Goal: Information Seeking & Learning: Learn about a topic

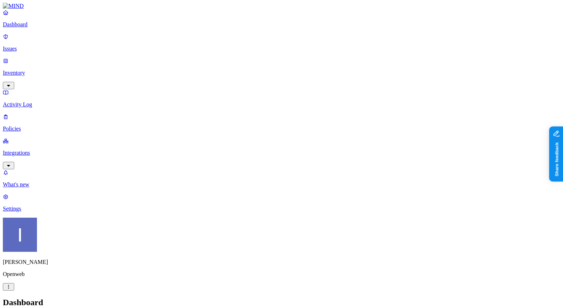
click at [51, 113] on link "Policies" at bounding box center [281, 122] width 557 height 18
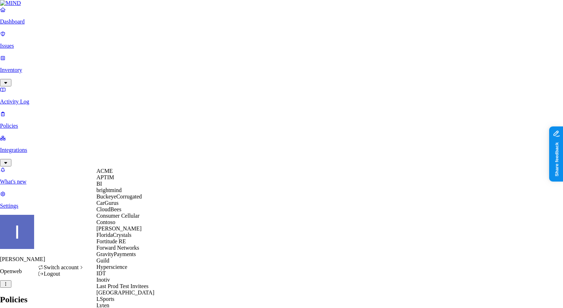
scroll to position [247, 0]
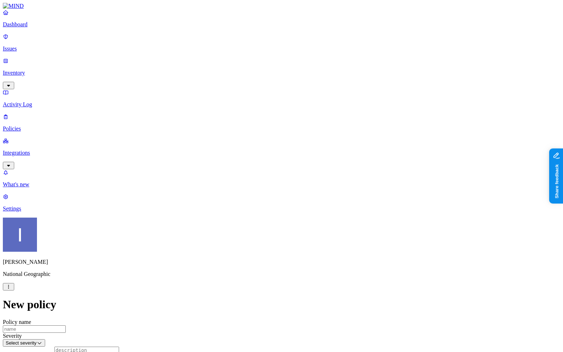
scroll to position [325, 0]
click at [66, 308] on html "Dashboard Issues Inventory Activity Log Policies Integrations What's new 1 Sett…" at bounding box center [281, 352] width 563 height 705
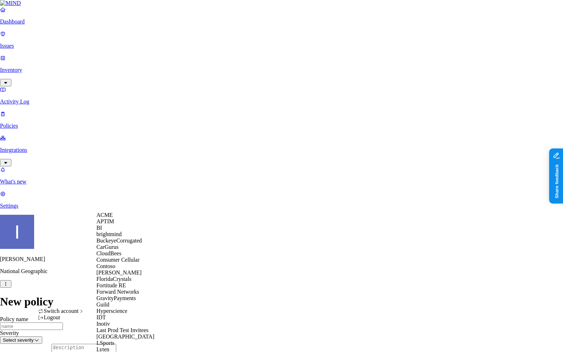
scroll to position [0, 0]
click at [128, 218] on div "ACME" at bounding box center [130, 215] width 69 height 6
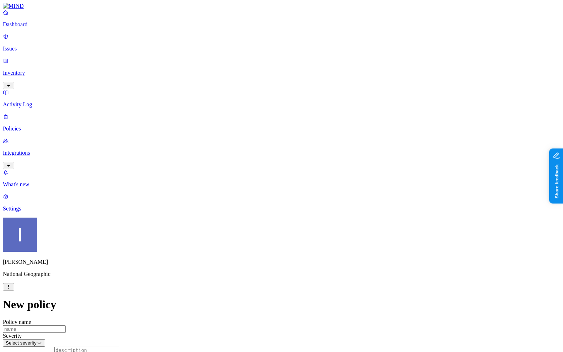
scroll to position [325, 0]
click at [62, 125] on p "Policies" at bounding box center [281, 128] width 557 height 6
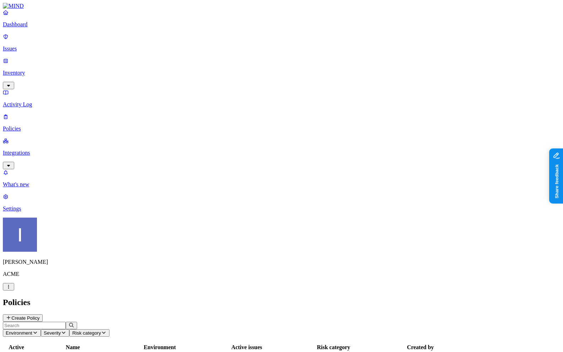
click at [62, 138] on link "Integrations" at bounding box center [281, 153] width 557 height 31
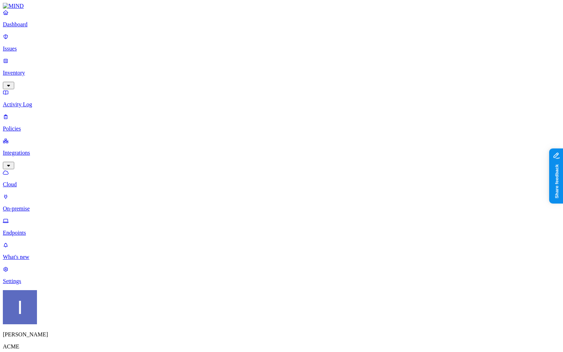
click at [58, 181] on p "Cloud" at bounding box center [281, 184] width 557 height 6
click at [43, 125] on p "Policies" at bounding box center [281, 128] width 557 height 6
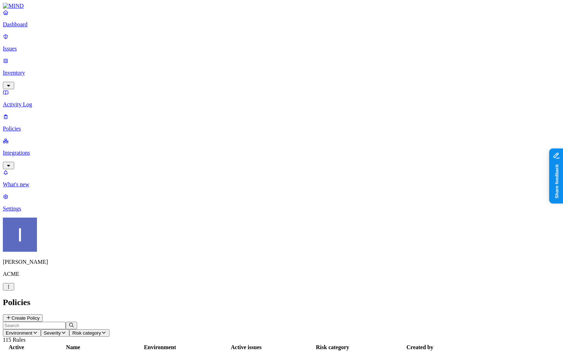
click at [43, 314] on button "Create Policy" at bounding box center [23, 317] width 40 height 7
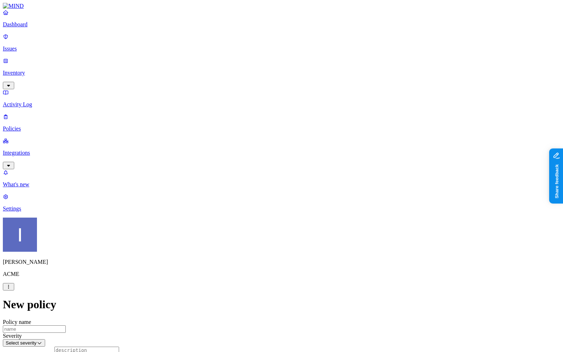
scroll to position [182, 0]
click at [250, 251] on label "Groups" at bounding box center [246, 248] width 17 height 6
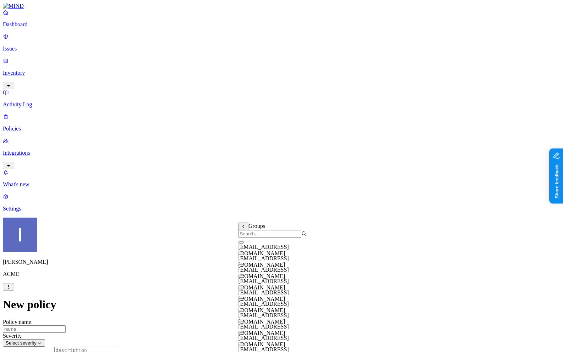
scroll to position [159, 0]
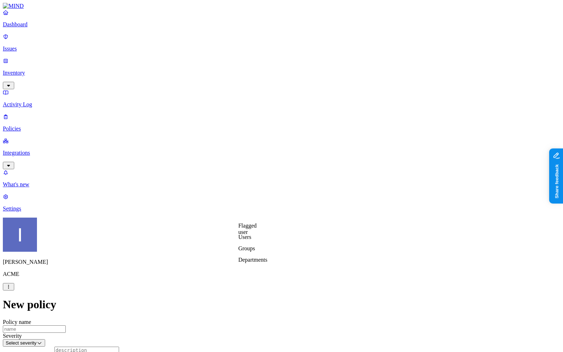
click at [251, 263] on label "Departments" at bounding box center [252, 260] width 29 height 6
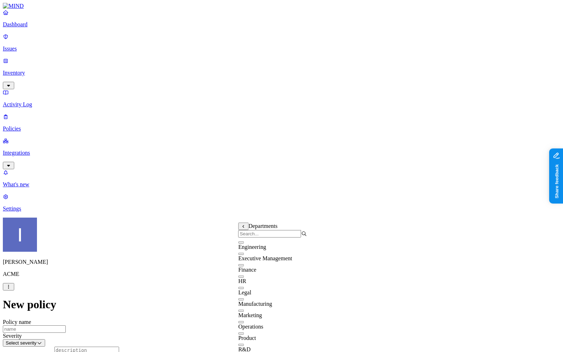
scroll to position [57, 0]
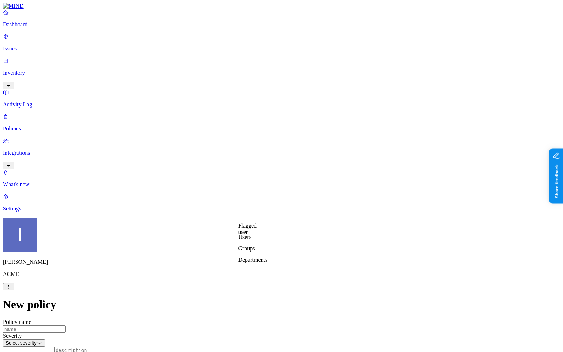
click at [251, 240] on label "Users" at bounding box center [244, 237] width 13 height 6
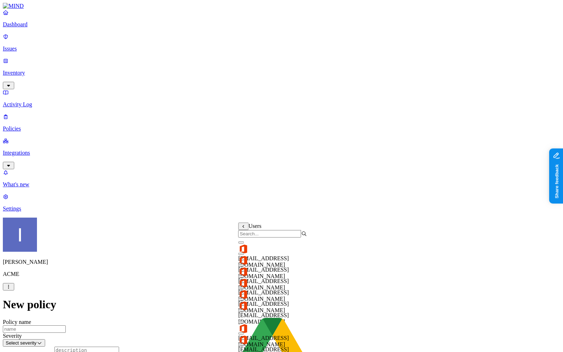
scroll to position [318, 0]
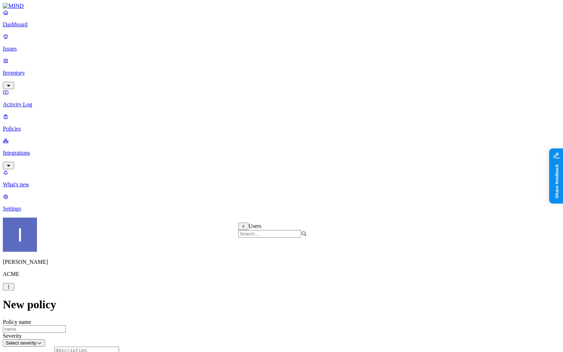
click at [248, 240] on label "Users" at bounding box center [244, 237] width 13 height 6
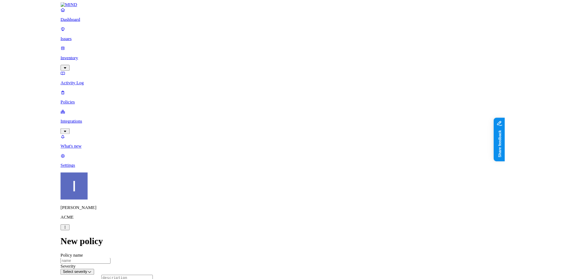
scroll to position [0, 0]
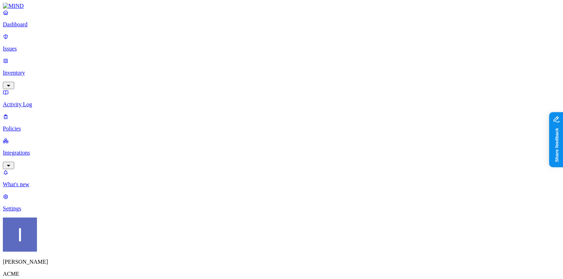
click at [40, 138] on link "Integrations" at bounding box center [281, 153] width 557 height 31
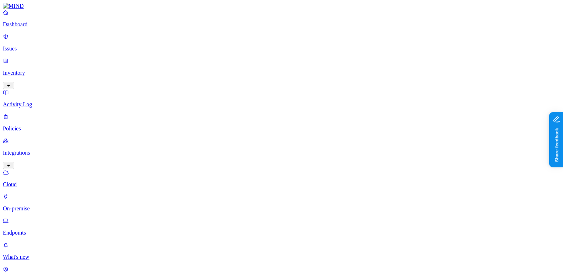
click at [28, 138] on link "Integrations" at bounding box center [281, 153] width 557 height 31
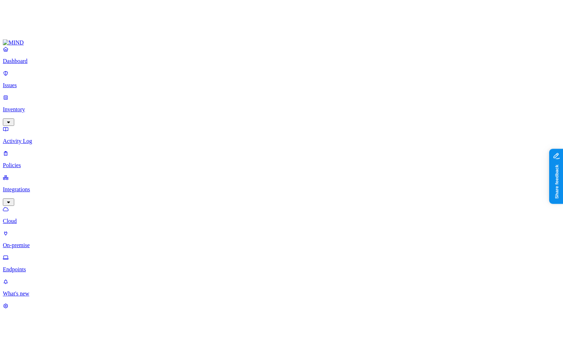
scroll to position [51, 0]
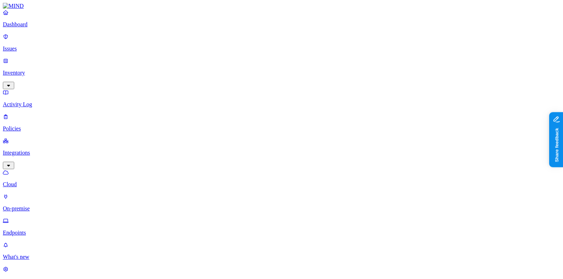
click at [32, 70] on p "Inventory" at bounding box center [281, 73] width 557 height 6
click at [45, 86] on div "Dashboard Issues Inventory Resources Users Activity Log Policies Integrations" at bounding box center [281, 113] width 557 height 208
click at [42, 125] on p "Users" at bounding box center [281, 128] width 557 height 6
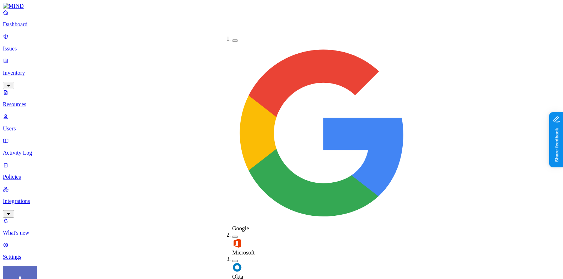
click at [232, 256] on div "Okta" at bounding box center [232, 268] width 0 height 24
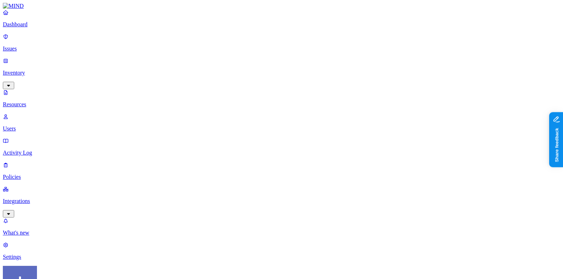
click at [57, 174] on p "Policies" at bounding box center [281, 177] width 557 height 6
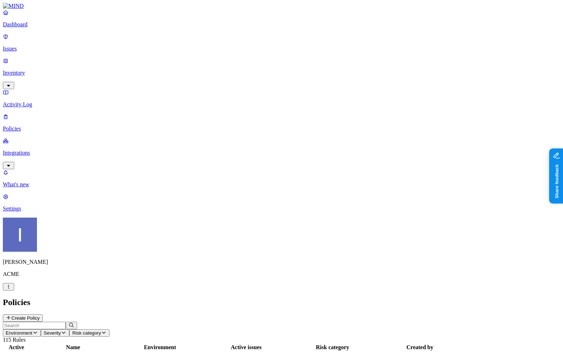
click at [43, 314] on button "Create Policy" at bounding box center [23, 317] width 40 height 7
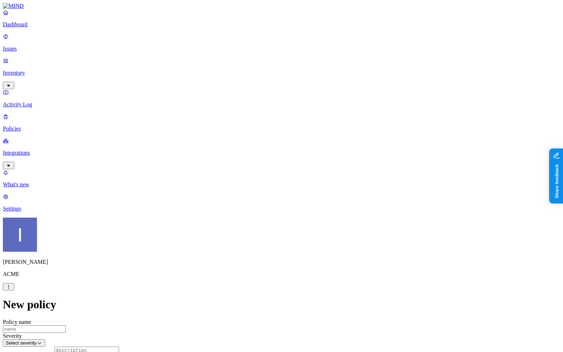
scroll to position [161, 0]
click at [250, 261] on label "Users" at bounding box center [244, 258] width 13 height 6
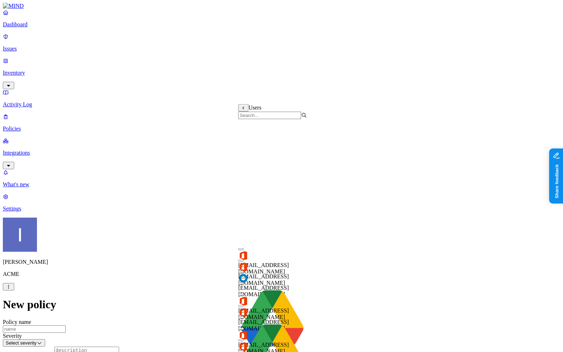
scroll to position [318, 0]
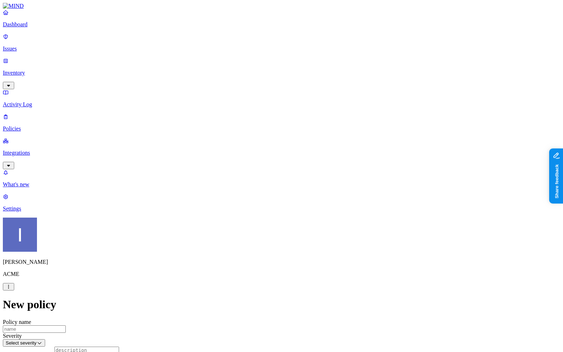
click at [255, 283] on label "Departments" at bounding box center [252, 280] width 29 height 6
click at [255, 272] on label "Groups" at bounding box center [246, 269] width 17 height 6
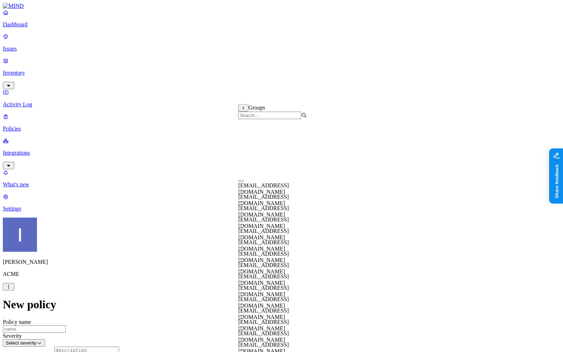
scroll to position [0, 0]
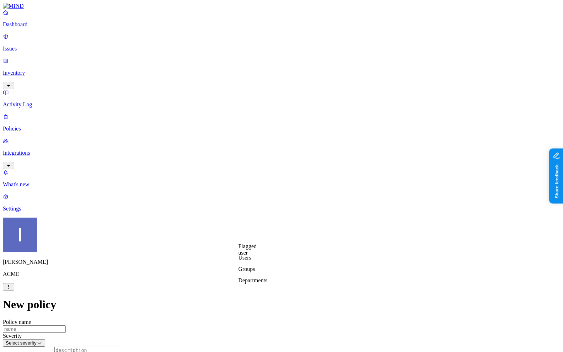
click at [251, 261] on label "Users" at bounding box center [244, 258] width 13 height 6
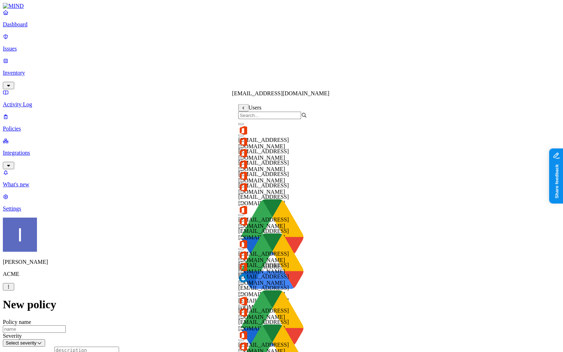
scroll to position [318, 0]
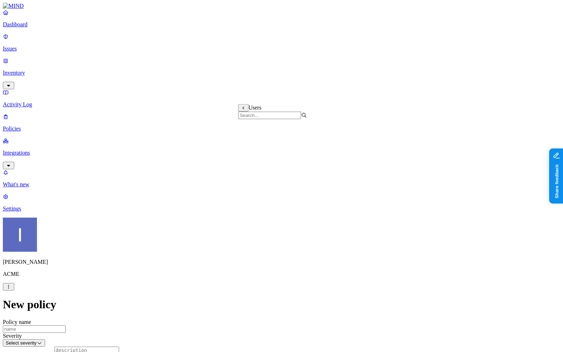
click at [342, 272] on label "Groups" at bounding box center [334, 269] width 17 height 6
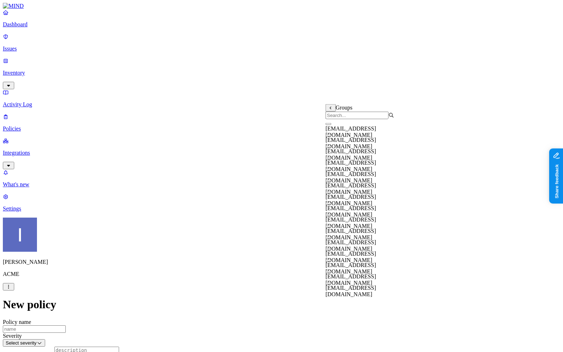
click at [341, 167] on span "digitalinitiativepublicrelations909@k14d.onmicrosoft.com" at bounding box center [351, 166] width 50 height 12
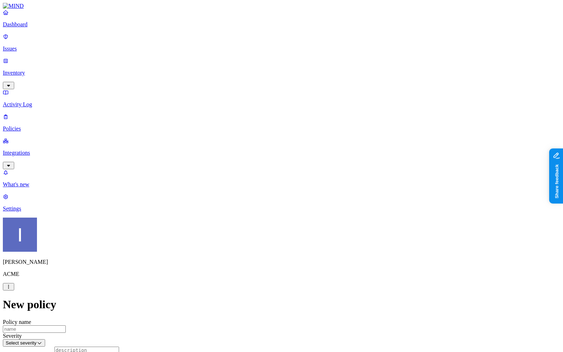
click at [386, 282] on label "Groups" at bounding box center [377, 279] width 17 height 6
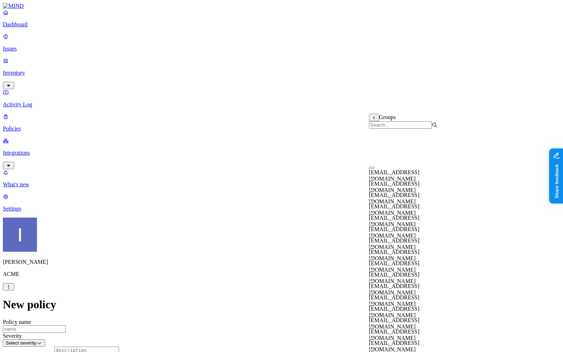
scroll to position [0, 0]
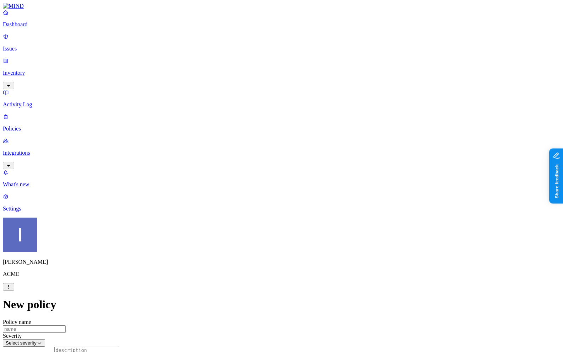
click at [36, 125] on p "Policies" at bounding box center [281, 128] width 557 height 6
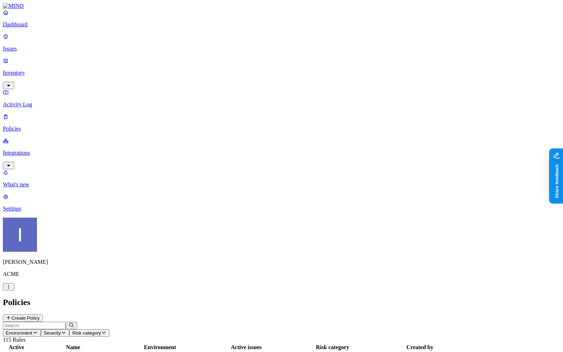
click at [48, 28] on p "Dashboard" at bounding box center [281, 24] width 557 height 6
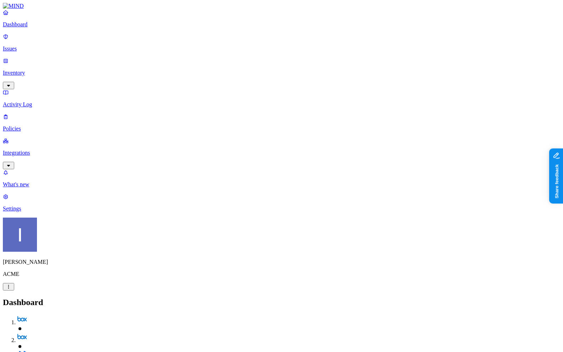
click at [56, 125] on p "Policies" at bounding box center [281, 128] width 557 height 6
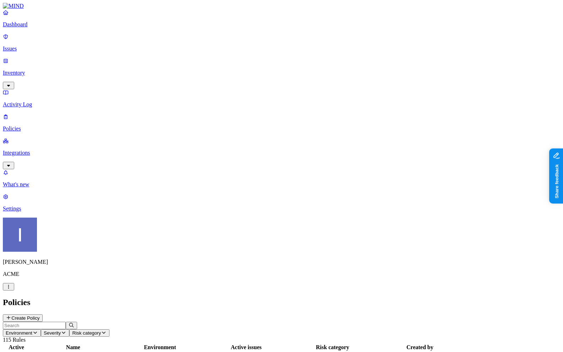
click at [41, 70] on p "Inventory" at bounding box center [281, 73] width 557 height 6
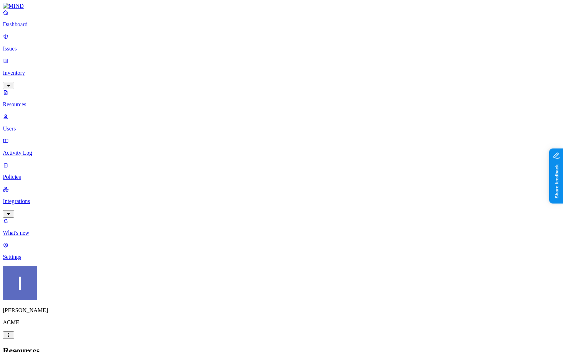
click at [46, 174] on p "Policies" at bounding box center [281, 177] width 557 height 6
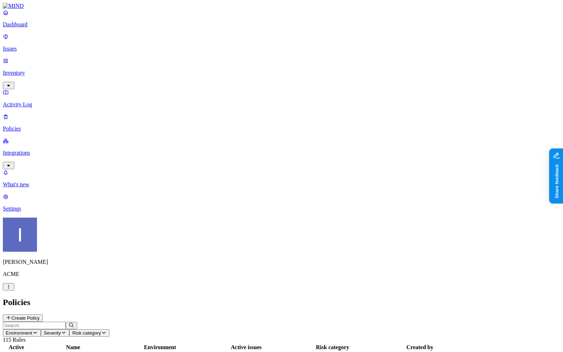
click at [49, 150] on p "Integrations" at bounding box center [281, 153] width 557 height 6
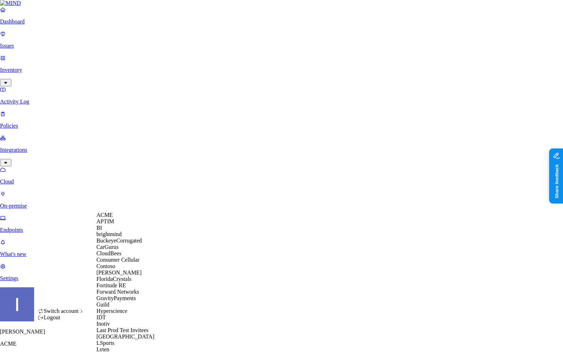
scroll to position [417, 0]
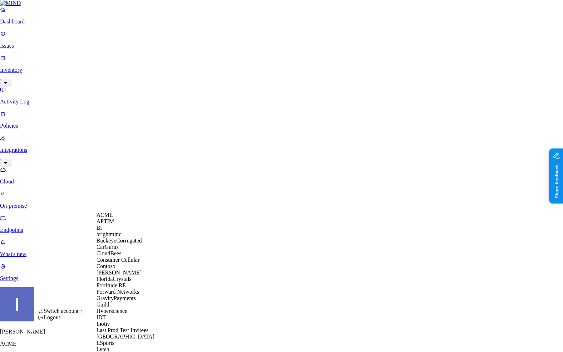
scroll to position [253, 0]
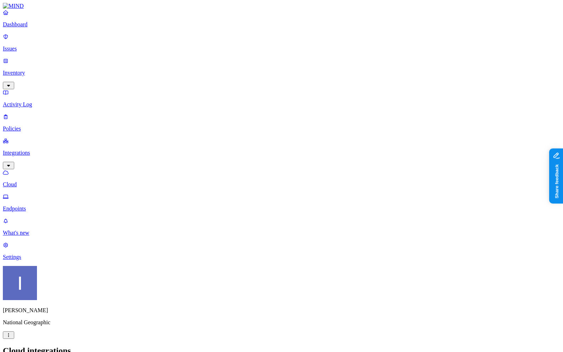
click at [22, 28] on link "Dashboard" at bounding box center [281, 18] width 557 height 18
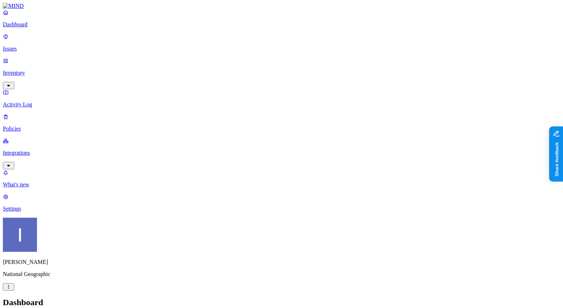
drag, startPoint x: 227, startPoint y: 213, endPoint x: 331, endPoint y: 232, distance: 106.2
click at [50, 125] on p "Policies" at bounding box center [281, 128] width 557 height 6
click at [43, 28] on p "Dashboard" at bounding box center [281, 24] width 557 height 6
click at [45, 58] on link "Inventory" at bounding box center [281, 73] width 557 height 31
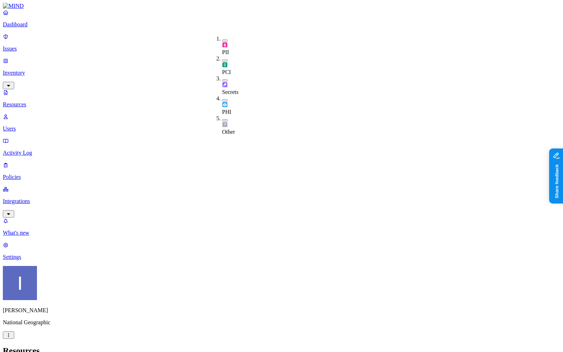
click at [222, 55] on div "PCI" at bounding box center [222, 65] width 0 height 20
click at [76, 223] on nav "Dashboard Issues Inventory Resources Users Activity Log Policies Integrations W…" at bounding box center [281, 134] width 557 height 251
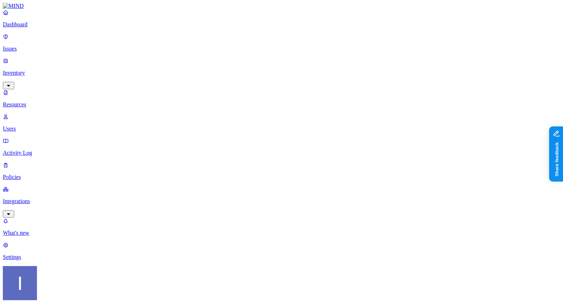
click at [31, 167] on nav "Dashboard Issues Inventory Resources Users Activity Log Policies Integrations W…" at bounding box center [281, 134] width 557 height 251
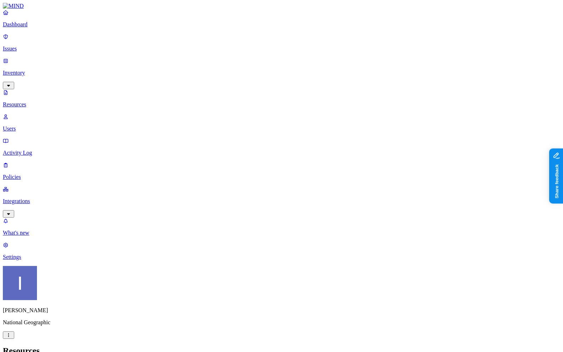
click at [222, 55] on div "PCI" at bounding box center [222, 65] width 0 height 21
click at [223, 42] on img at bounding box center [225, 45] width 6 height 6
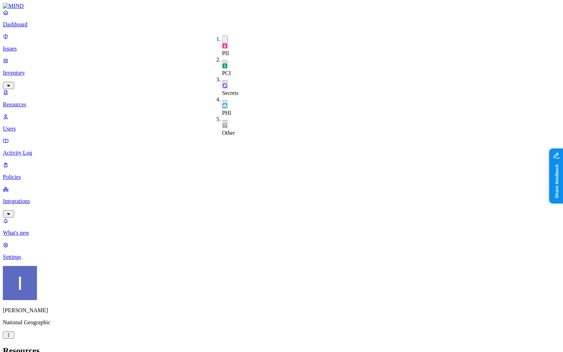
click at [54, 189] on nav "Dashboard Issues Inventory Resources Users Activity Log Policies Integrations W…" at bounding box center [281, 134] width 557 height 251
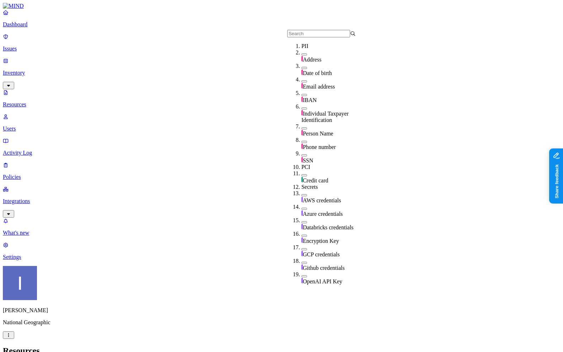
scroll to position [50, 0]
click at [325, 150] on div "SSN" at bounding box center [335, 157] width 69 height 14
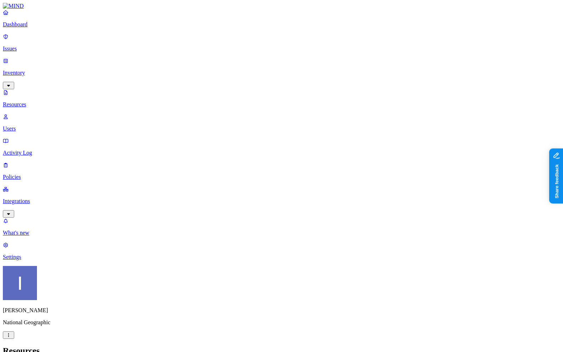
click at [14, 339] on button "button" at bounding box center [8, 334] width 11 height 7
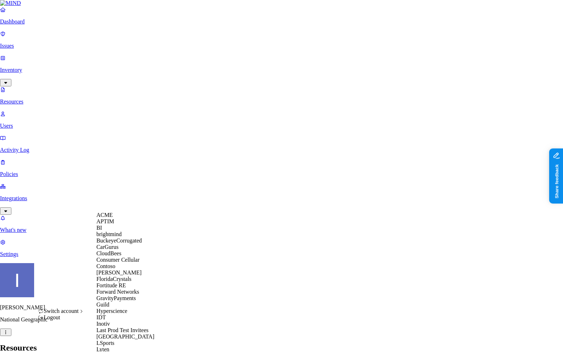
click at [119, 225] on div "APTIM" at bounding box center [130, 221] width 69 height 6
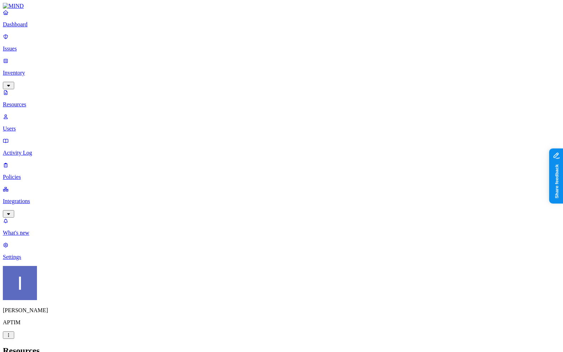
click at [45, 28] on p "Dashboard" at bounding box center [281, 24] width 557 height 6
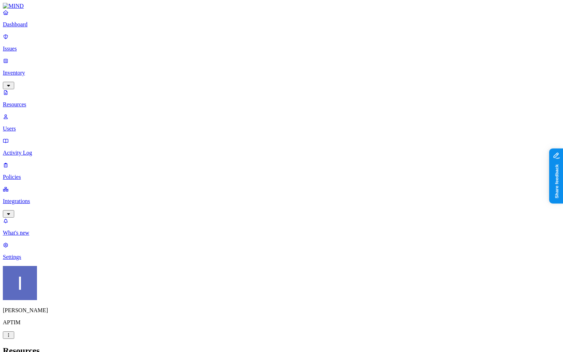
click at [47, 28] on p "Dashboard" at bounding box center [281, 24] width 557 height 6
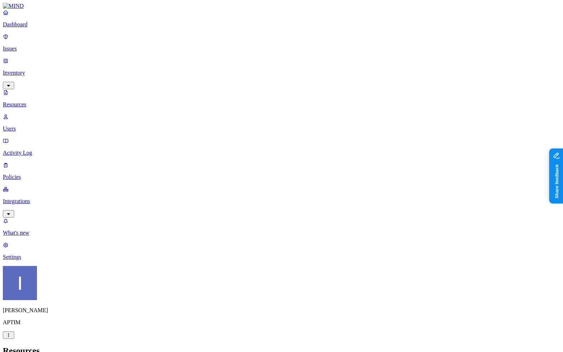
click at [67, 38] on div "Dashboard Issues Inventory Resources Users Activity Log Policies Integrations" at bounding box center [281, 113] width 557 height 208
click at [57, 28] on p "Dashboard" at bounding box center [281, 24] width 557 height 6
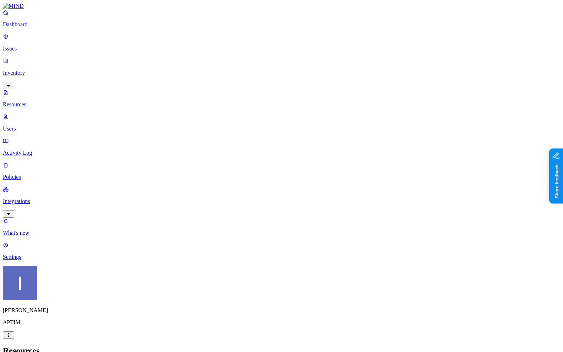
click at [41, 28] on p "Dashboard" at bounding box center [281, 24] width 557 height 6
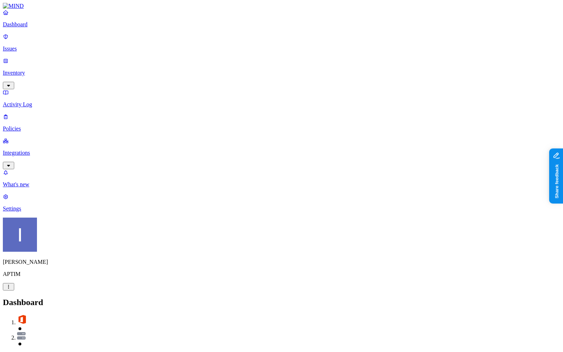
drag, startPoint x: 224, startPoint y: 214, endPoint x: 406, endPoint y: 226, distance: 182.8
drag, startPoint x: 226, startPoint y: 213, endPoint x: 349, endPoint y: 234, distance: 124.1
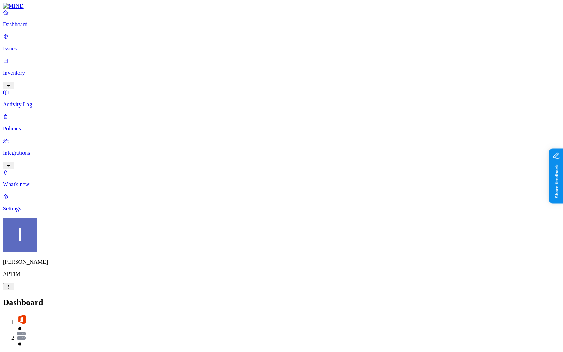
click at [63, 212] on p "Settings" at bounding box center [281, 208] width 557 height 6
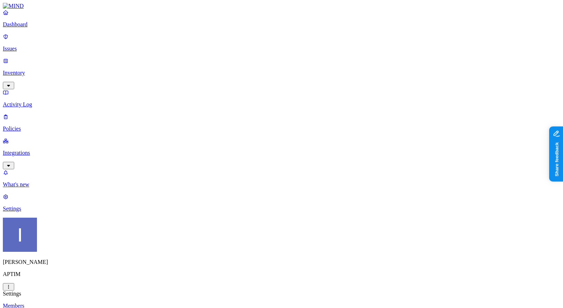
click at [34, 28] on p "Dashboard" at bounding box center [281, 24] width 557 height 6
